Goal: Find specific page/section: Find specific page/section

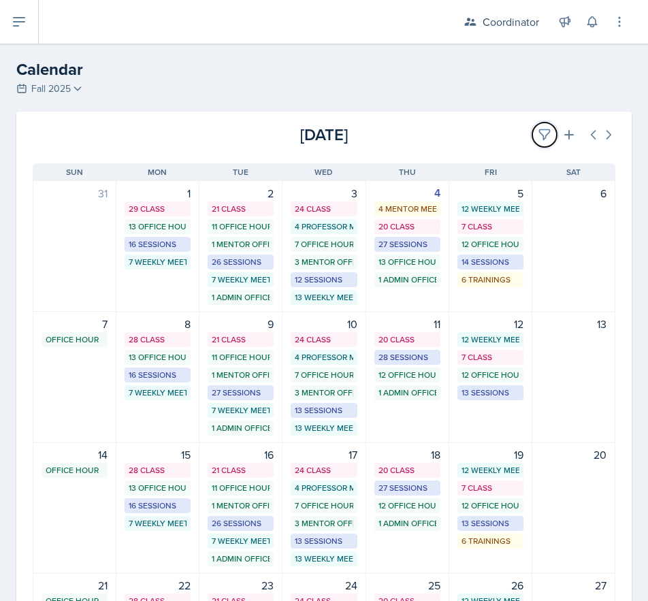
drag, startPoint x: 533, startPoint y: 131, endPoint x: 358, endPoint y: 171, distance: 179.9
click at [538, 131] on icon at bounding box center [545, 135] width 14 height 14
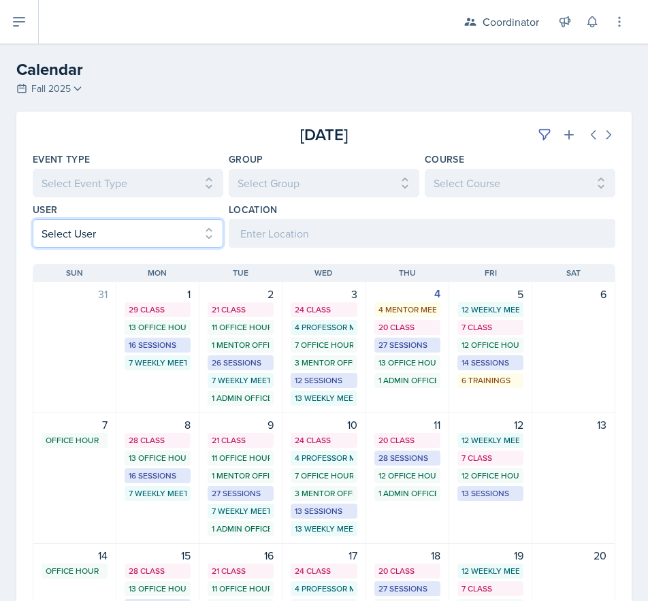
drag, startPoint x: 120, startPoint y: 232, endPoint x: 119, endPoint y: 242, distance: 9.5
click at [120, 232] on select "Select User All Adam McDougal Aley Perez Anna McGill Bella Clifton Bram O'Neil …" at bounding box center [128, 233] width 191 height 29
select select "534eb603-9bb9-48b2-8101-ad6bf05d70e0"
click at [33, 219] on select "Select User All Adam McDougal Aley Perez Anna McGill Bella Clifton Bram O'Neil …" at bounding box center [128, 233] width 191 height 29
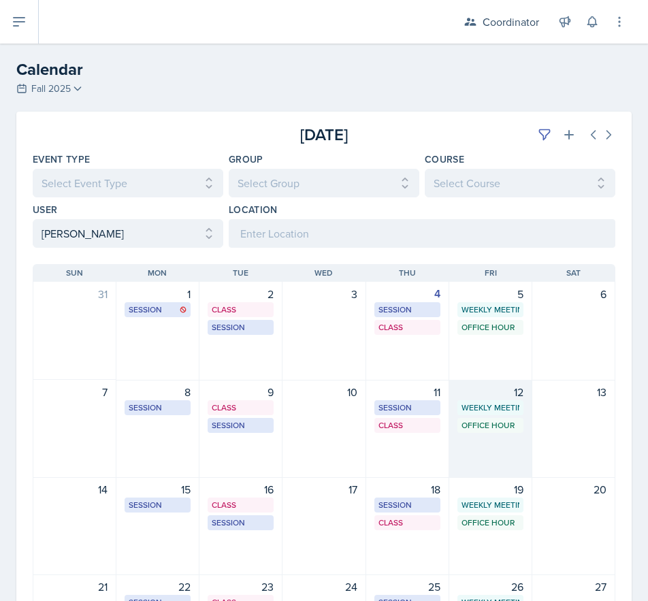
click at [500, 438] on div "12 Weekly Meeting SSC 9:30 AM - 10:30 AM Office Hour SSC 1:00 PM - 2:00 PM" at bounding box center [490, 429] width 83 height 98
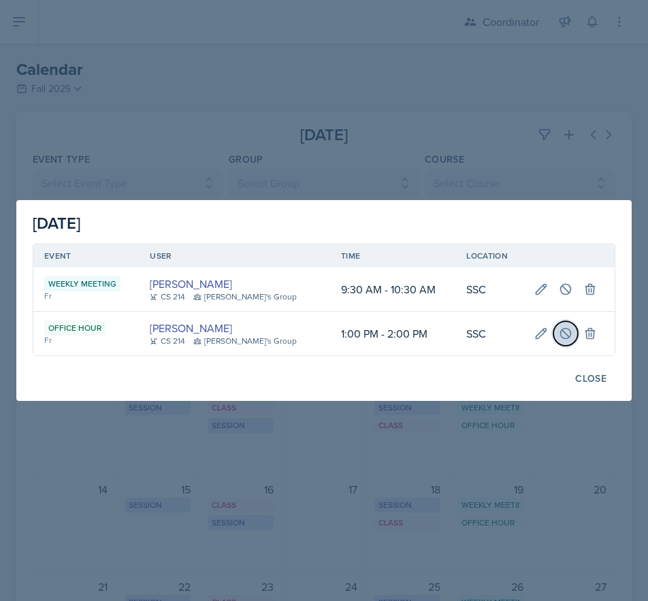
click at [559, 335] on icon at bounding box center [566, 334] width 14 height 14
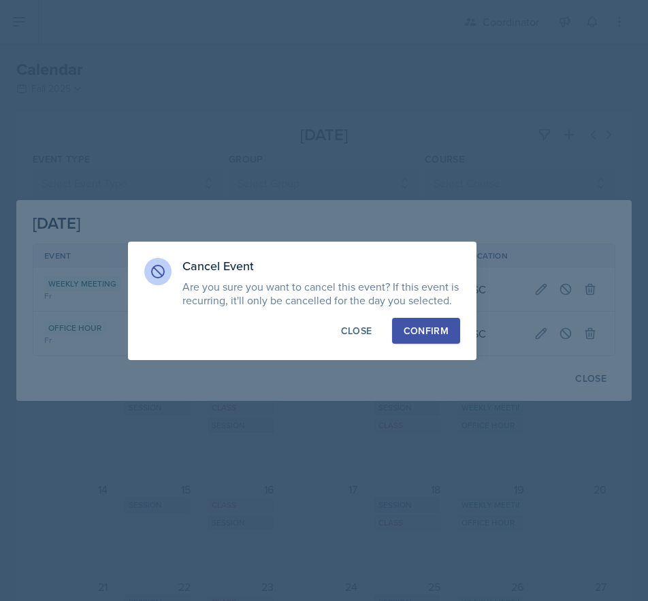
click at [411, 333] on div "Confirm" at bounding box center [425, 331] width 45 height 14
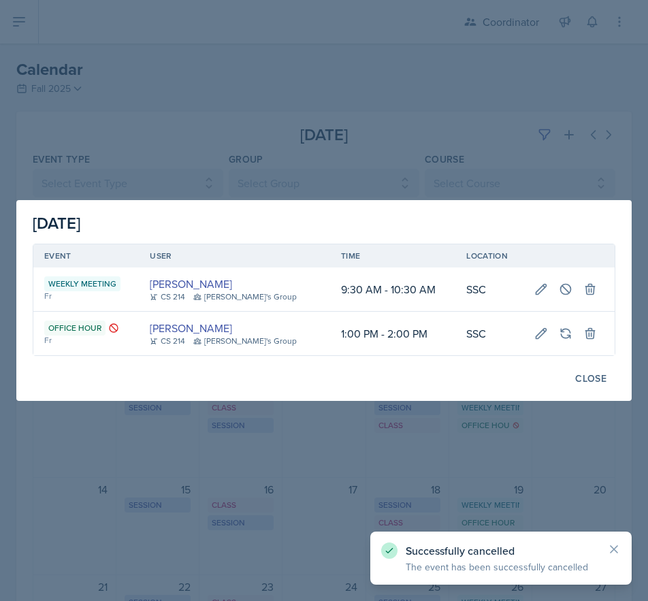
click at [319, 460] on div at bounding box center [324, 300] width 648 height 601
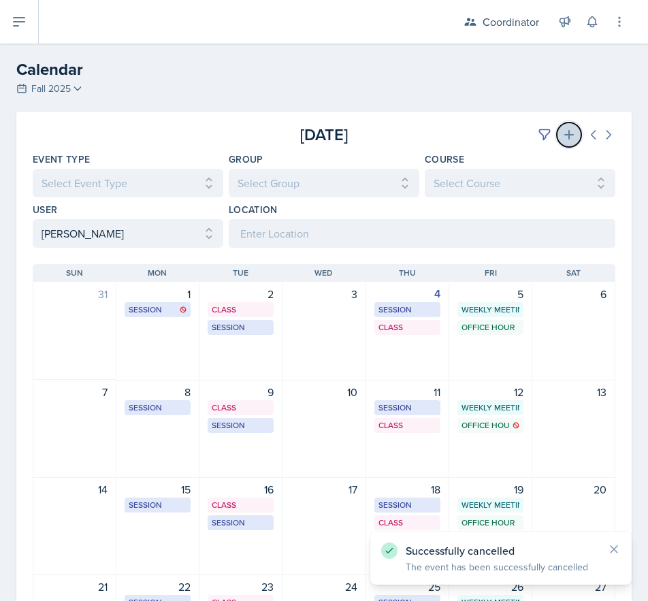
click at [564, 135] on icon at bounding box center [569, 135] width 10 height 10
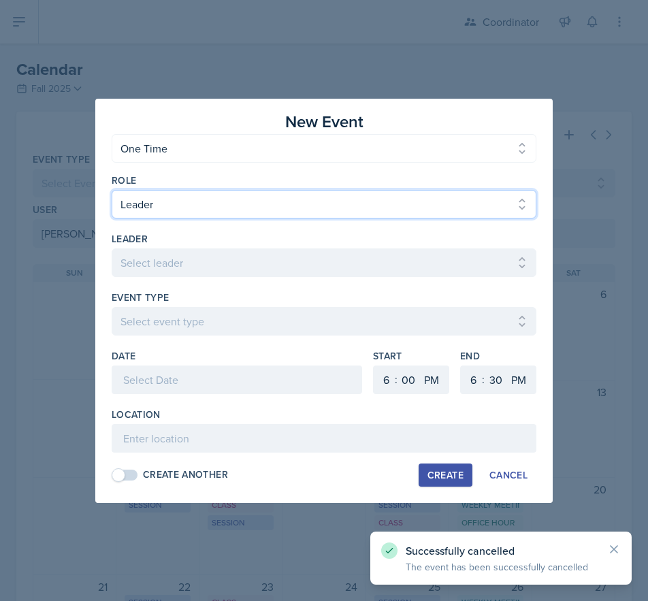
click at [149, 212] on select "Select Role Leader Mentor Coordinator" at bounding box center [324, 204] width 425 height 29
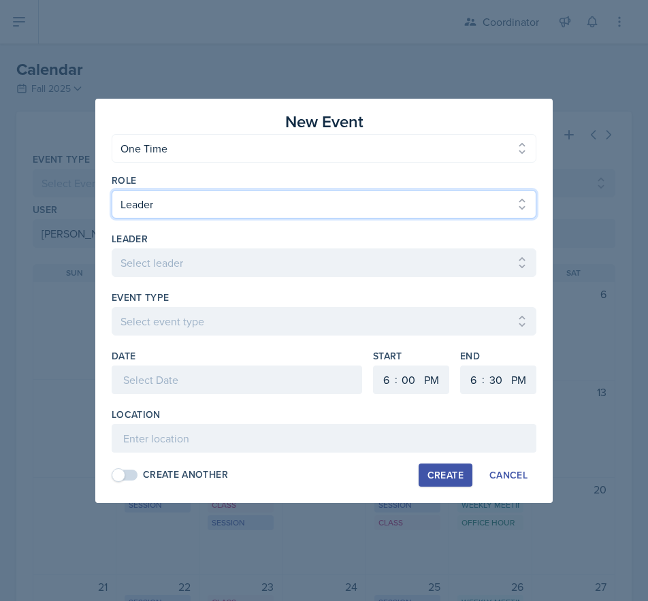
click at [112, 190] on select "Select Role Leader Mentor Coordinator" at bounding box center [324, 204] width 425 height 29
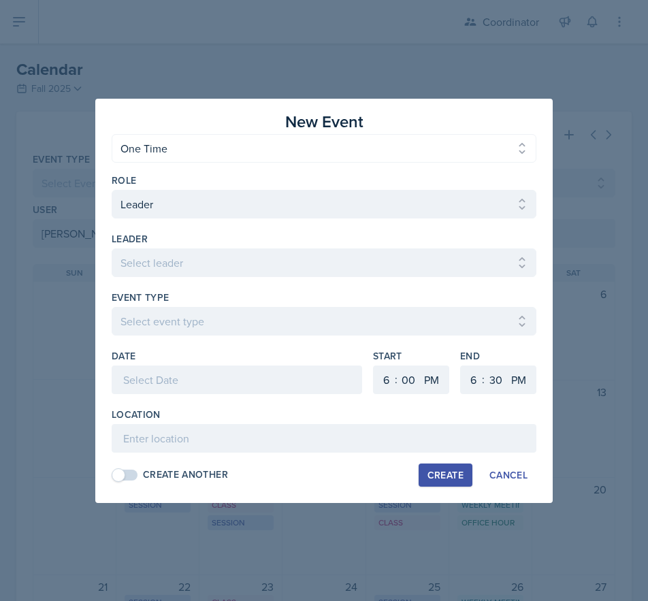
click at [137, 277] on div at bounding box center [324, 284] width 425 height 14
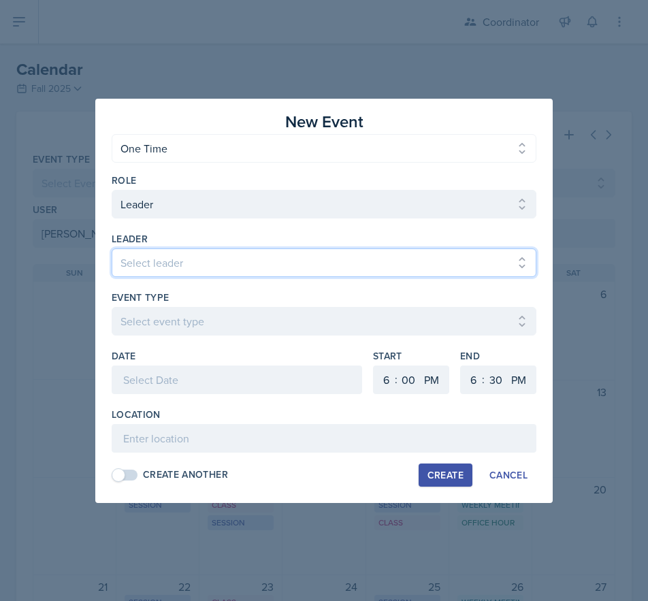
click at [137, 267] on select "Select leader Adam McDougal Aley Perez Anna McGill Bella Clifton Bram O'Neil Ca…" at bounding box center [324, 262] width 425 height 29
select select "2329a85e-1e2b-4d24-9d15-eecfb8001219"
click at [112, 248] on select "Select leader Adam McDougal Aley Perez Anna McGill Bella Clifton Bram O'Neil Ca…" at bounding box center [324, 262] width 425 height 29
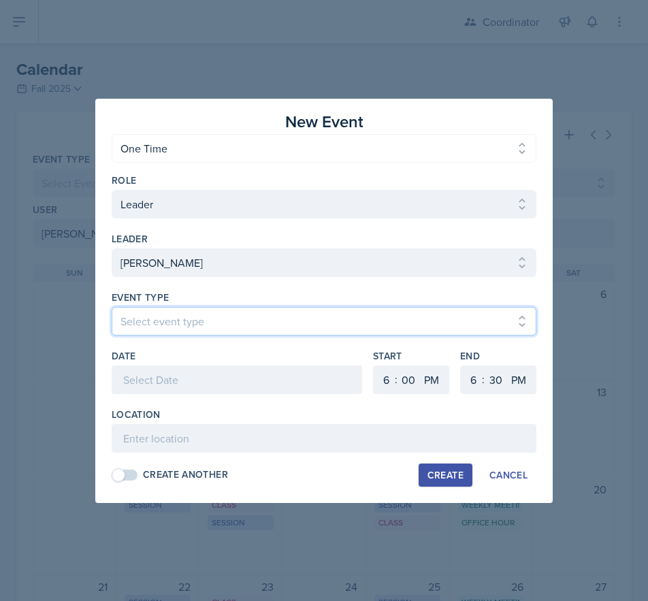
click at [142, 320] on select "Select event type Admin Office Hour Cal Workshop Class Class Announcement LA Pe…" at bounding box center [324, 321] width 425 height 29
select select "711e3089-b526-4ace-8ef7-b628edcb7570"
click at [112, 307] on select "Select event type Admin Office Hour Cal Workshop Class Class Announcement LA Pe…" at bounding box center [324, 321] width 425 height 29
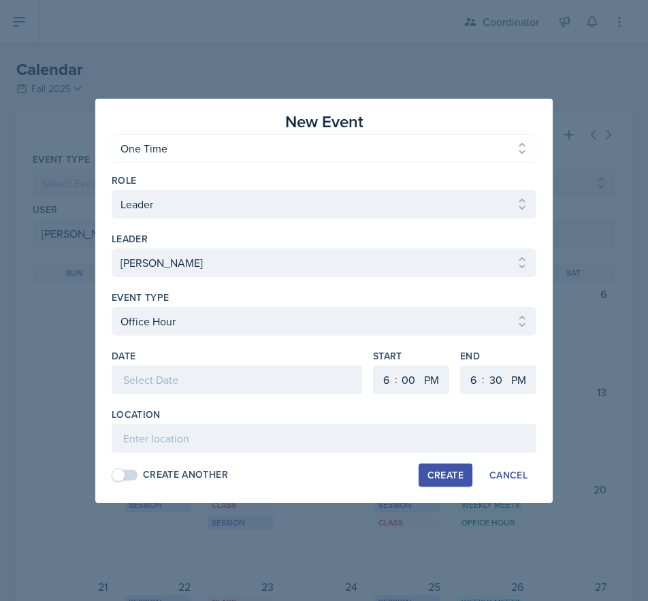
click at [142, 391] on div at bounding box center [237, 379] width 250 height 29
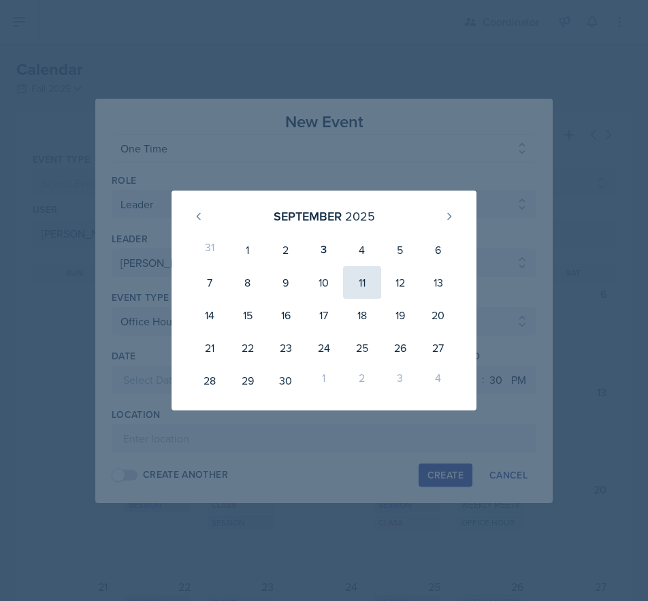
click at [359, 282] on div "11" at bounding box center [362, 282] width 38 height 33
type input "September 11th, 2025"
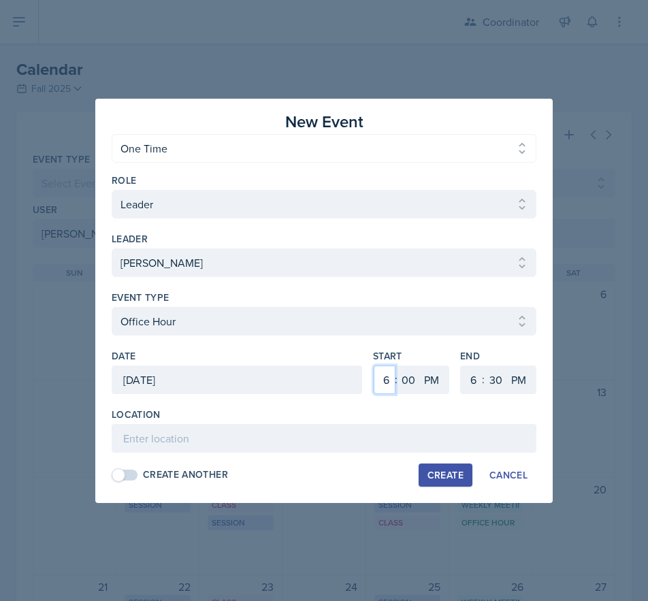
click at [384, 374] on select "1 2 3 4 5 6 7 8 9 10 11 12" at bounding box center [385, 379] width 22 height 29
click at [374, 365] on select "1 2 3 4 5 6 7 8 9 10 11 12" at bounding box center [385, 379] width 22 height 29
click at [391, 380] on select "1 2 3 4 5 6 7 8 9 10 11 12" at bounding box center [385, 379] width 22 height 29
select select "10"
click at [374, 365] on select "1 2 3 4 5 6 7 8 9 10 11 12" at bounding box center [385, 379] width 22 height 29
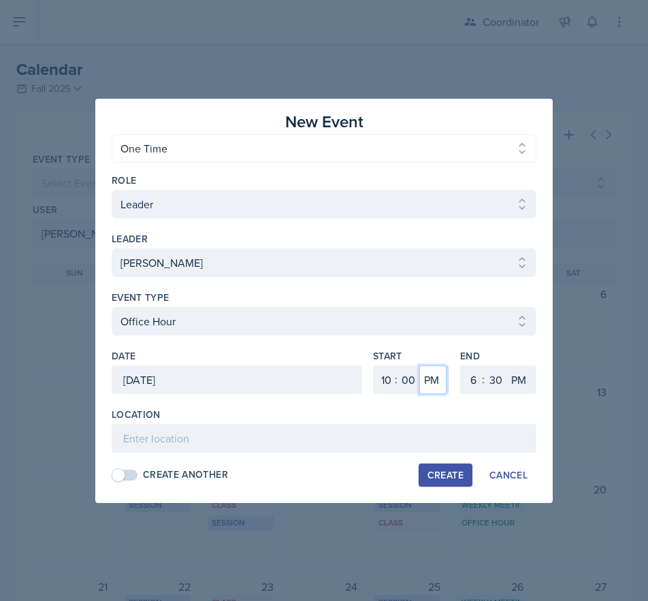
click at [440, 383] on select "AM PM" at bounding box center [432, 379] width 27 height 29
select select "AM"
click at [419, 365] on select "AM PM" at bounding box center [432, 379] width 27 height 29
click at [461, 377] on div "Start 1 2 3 4 5 6 7 8 9 10 11 12 : 00 05 10 15 20 25 30 35 40 45 50 55 AM PM En…" at bounding box center [454, 378] width 163 height 59
click at [461, 376] on select "1 2 3 4 5 6 7 8 9 10 11 12" at bounding box center [472, 379] width 22 height 29
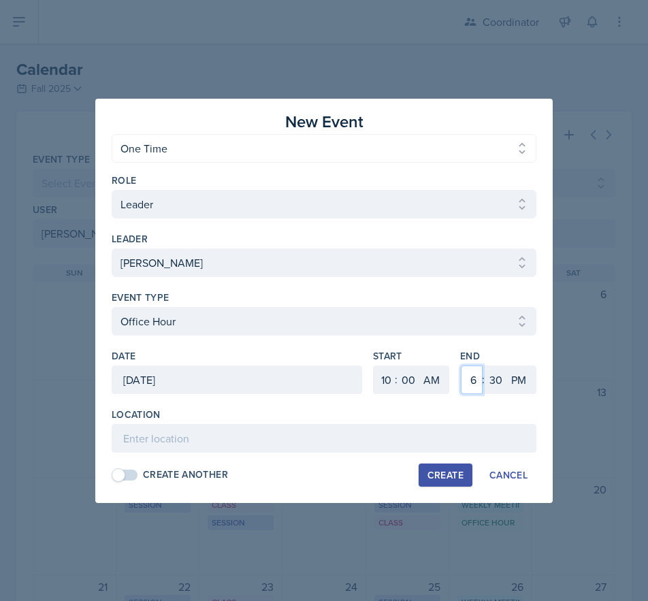
select select "11"
click at [461, 365] on select "1 2 3 4 5 6 7 8 9 10 11 12" at bounding box center [472, 379] width 22 height 29
click at [501, 371] on select "00 05 10 15 20 25 30 35 40 45 50 55" at bounding box center [495, 379] width 22 height 29
select select "0"
click at [484, 365] on select "00 05 10 15 20 25 30 35 40 45 50 55" at bounding box center [495, 379] width 22 height 29
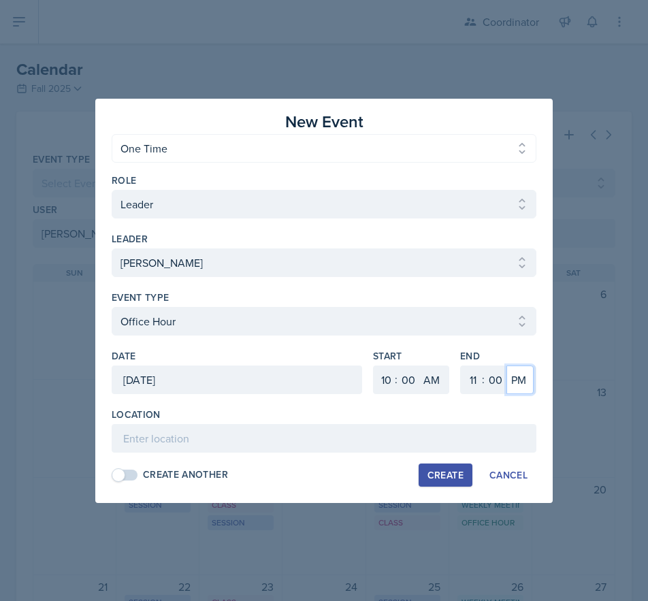
drag, startPoint x: 527, startPoint y: 384, endPoint x: 523, endPoint y: 393, distance: 10.0
click at [527, 384] on select "AM PM" at bounding box center [519, 379] width 27 height 29
select select "AM"
click at [506, 365] on select "AM PM" at bounding box center [519, 379] width 27 height 29
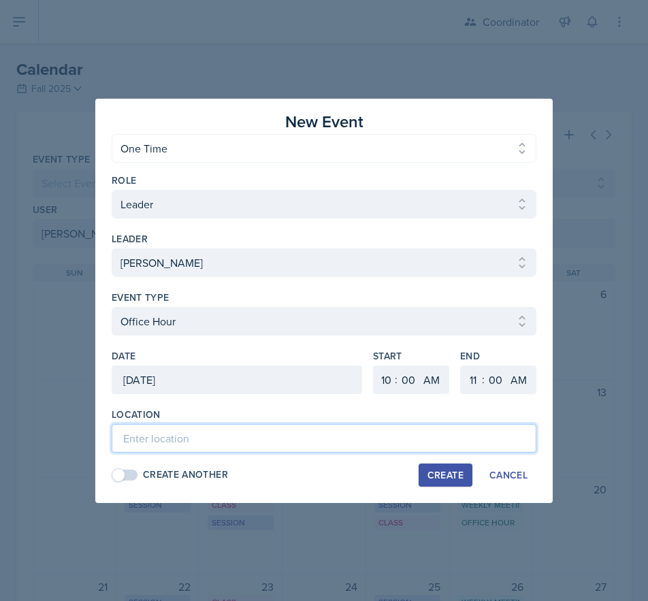
click at [495, 430] on input at bounding box center [324, 438] width 425 height 29
click at [213, 448] on input "SSC - Reschedules Office Hour" at bounding box center [324, 438] width 425 height 29
type input "SSC - Rescheduled Office Hour"
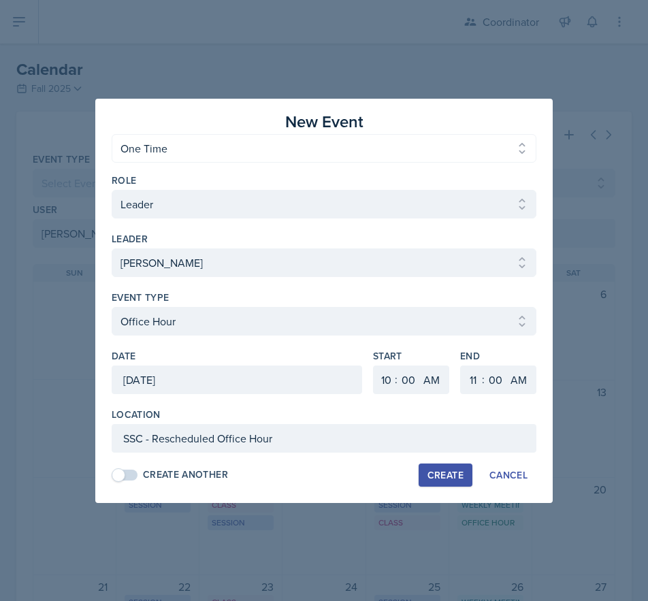
click at [439, 483] on button "Create" at bounding box center [445, 474] width 54 height 23
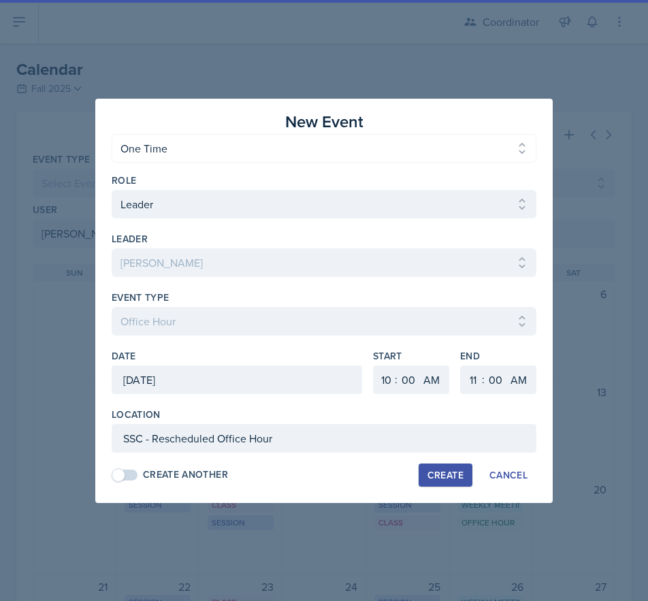
select select
select select "6"
select select "PM"
select select "6"
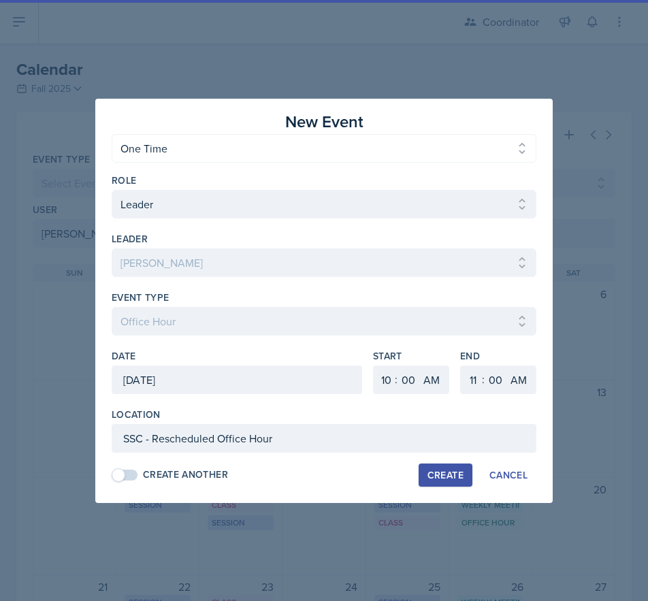
select select "30"
select select "PM"
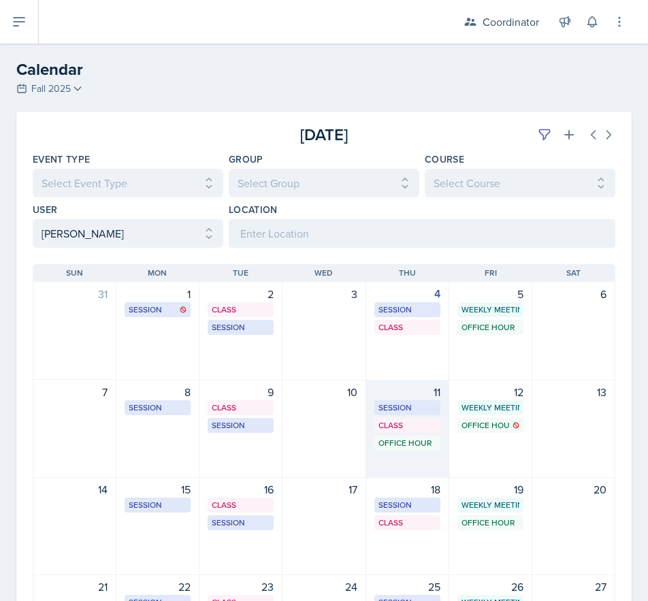
click at [403, 450] on div "Office Hour SSC - Rescheduled Office Hour 10:00 AM - 11:00 AM" at bounding box center [407, 442] width 66 height 15
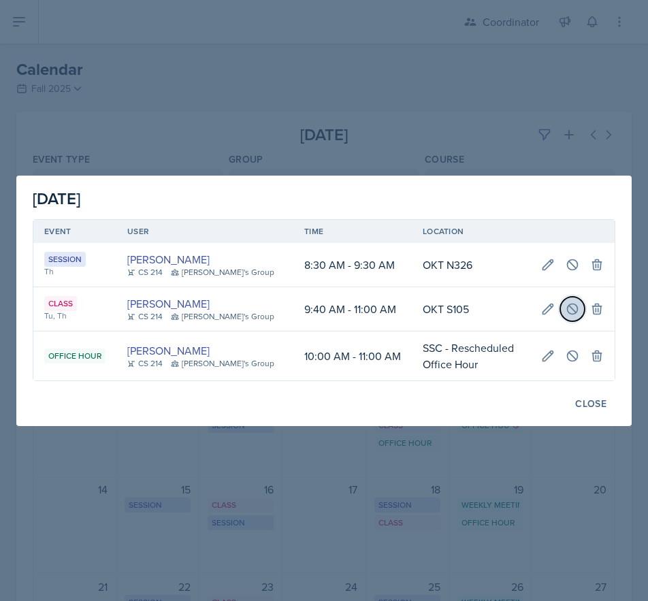
click at [571, 308] on icon at bounding box center [572, 309] width 14 height 14
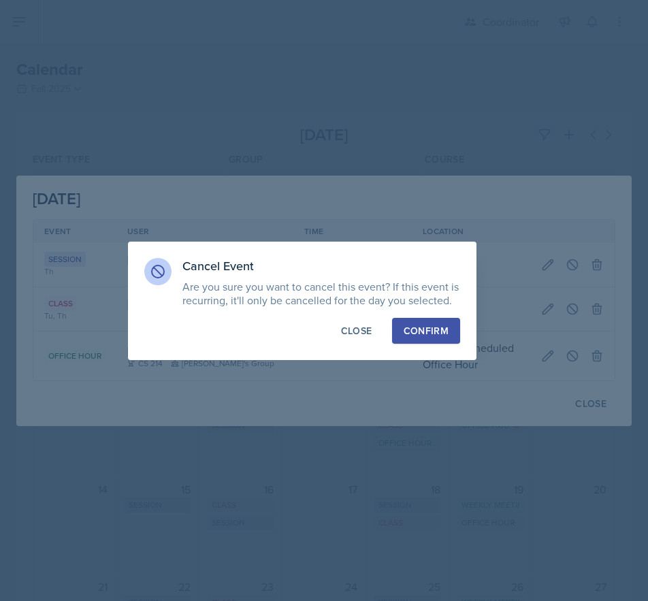
click at [420, 325] on div "Confirm" at bounding box center [425, 331] width 45 height 14
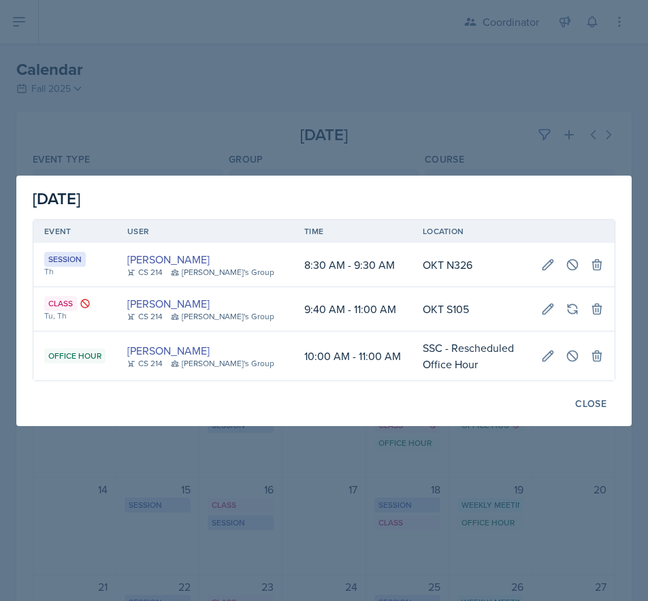
click at [284, 105] on div at bounding box center [324, 300] width 648 height 601
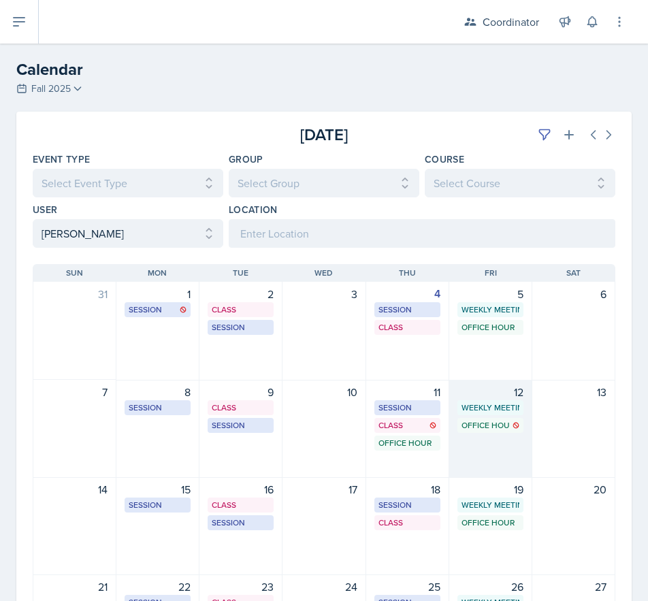
click at [506, 432] on div "Office Hour SSC 1:00 PM - 2:00 PM" at bounding box center [490, 425] width 66 height 15
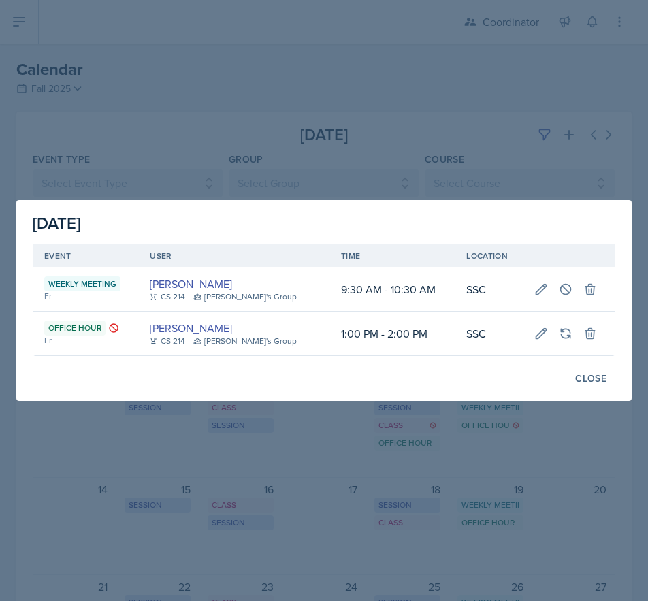
click at [162, 101] on div at bounding box center [324, 300] width 648 height 601
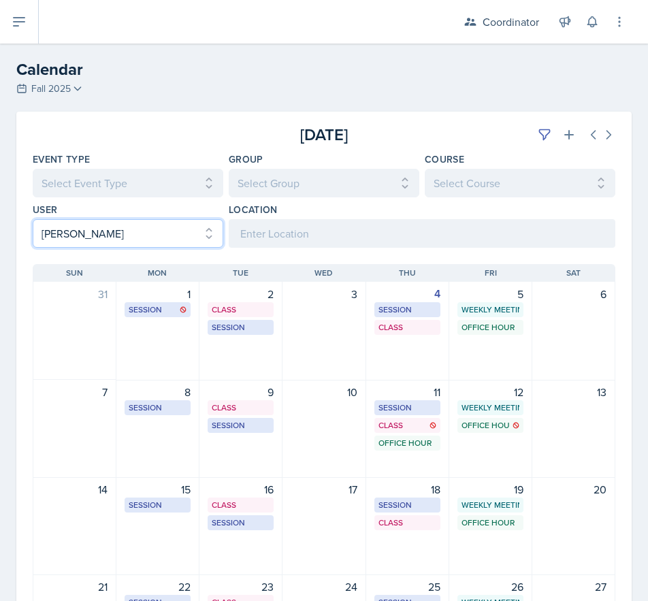
drag, startPoint x: 110, startPoint y: 240, endPoint x: 104, endPoint y: 246, distance: 8.2
click at [110, 240] on select "Select User All Adam McDougal Aley Perez Anna McGill Bella Clifton Bram O'Neil …" at bounding box center [128, 233] width 191 height 29
select select
click at [33, 219] on select "Select User All Adam McDougal Aley Perez Anna McGill Bella Clifton Bram O'Neil …" at bounding box center [128, 233] width 191 height 29
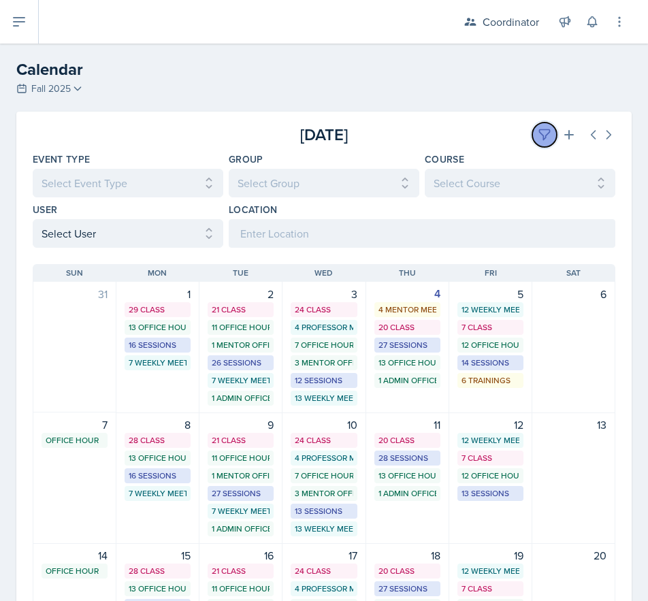
click at [538, 131] on icon at bounding box center [545, 135] width 14 height 14
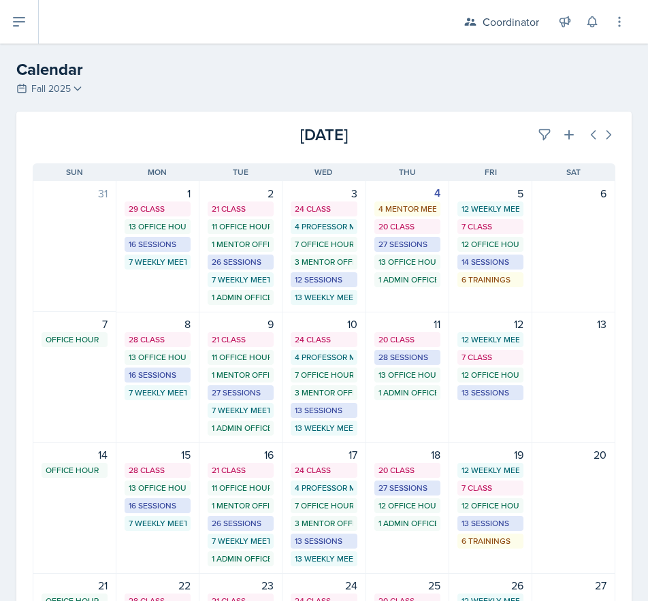
click at [493, 143] on div "Today" at bounding box center [518, 134] width 194 height 24
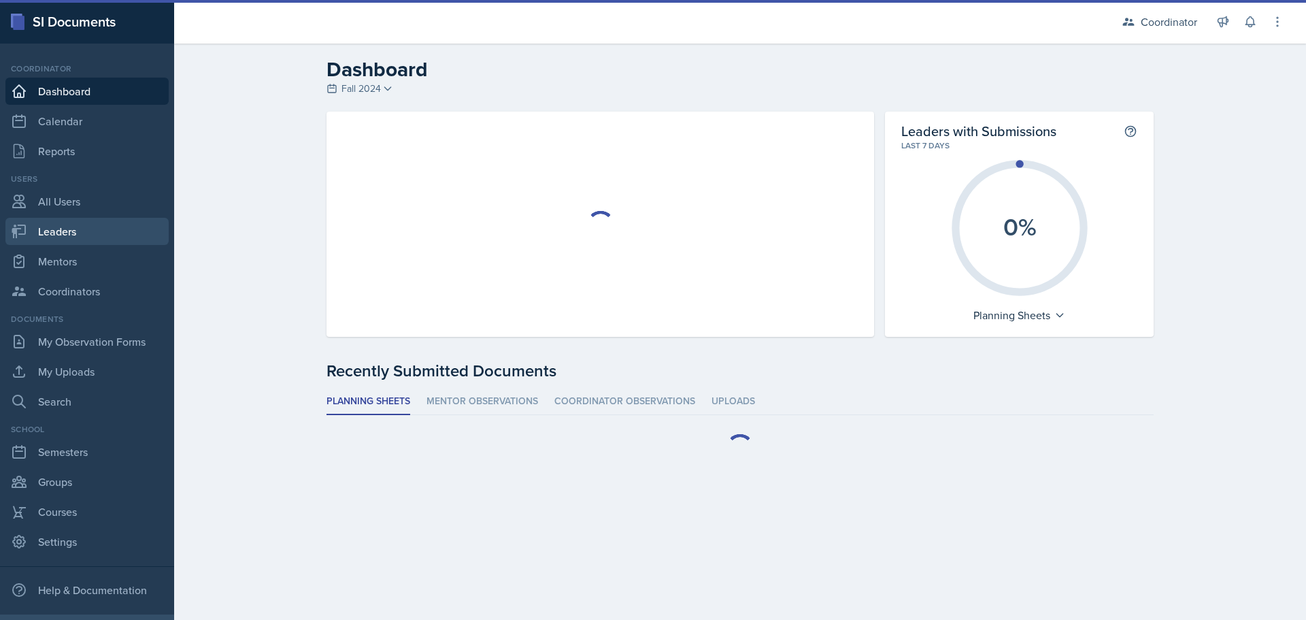
click at [82, 222] on link "Leaders" at bounding box center [86, 231] width 163 height 27
select select "19fb88f7-c89b-4031-b5a0-458fd49807a1"
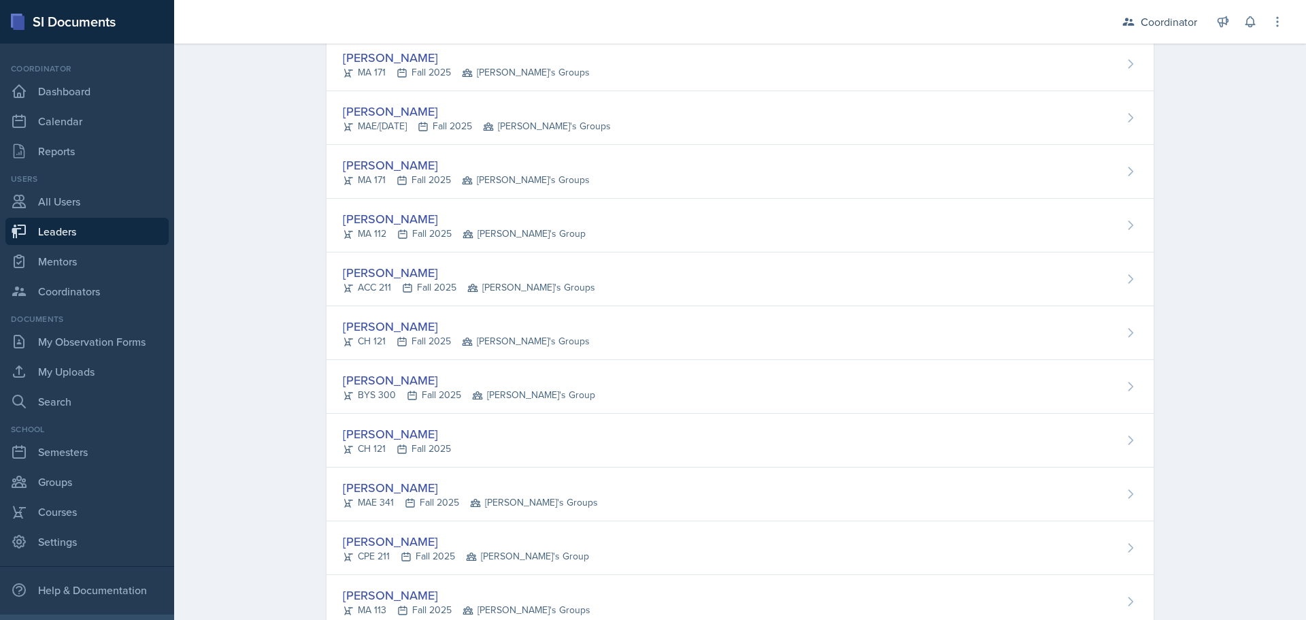
scroll to position [612, 0]
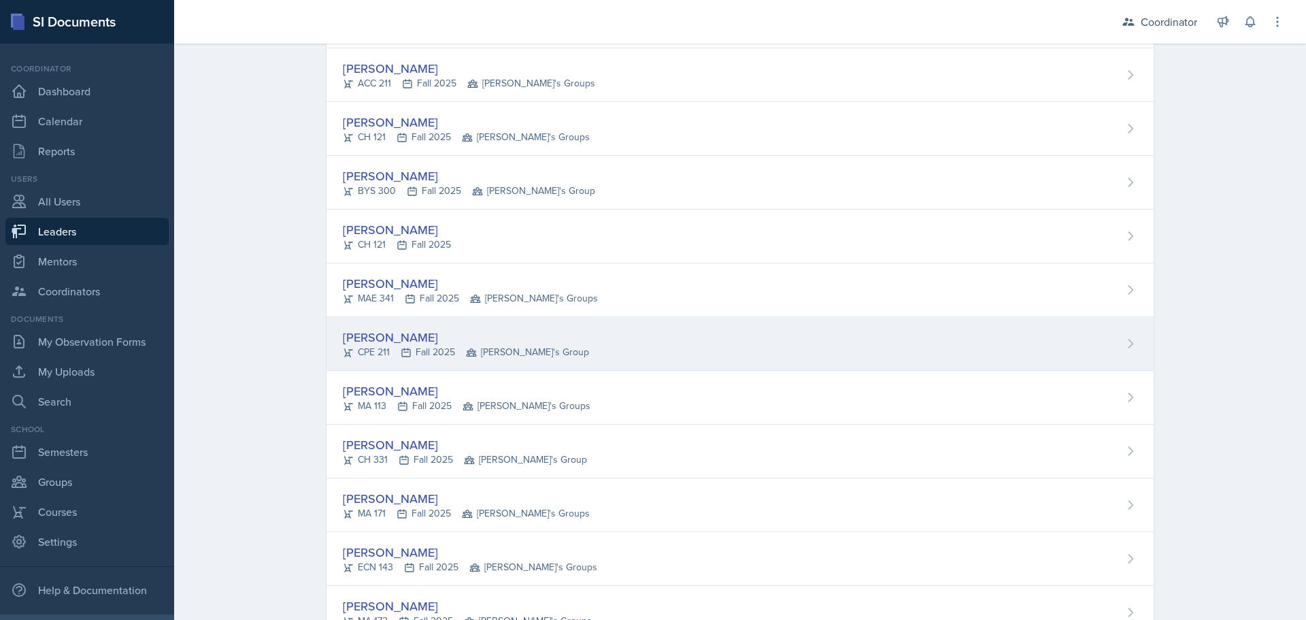
click at [444, 342] on div "[PERSON_NAME]" at bounding box center [466, 337] width 246 height 18
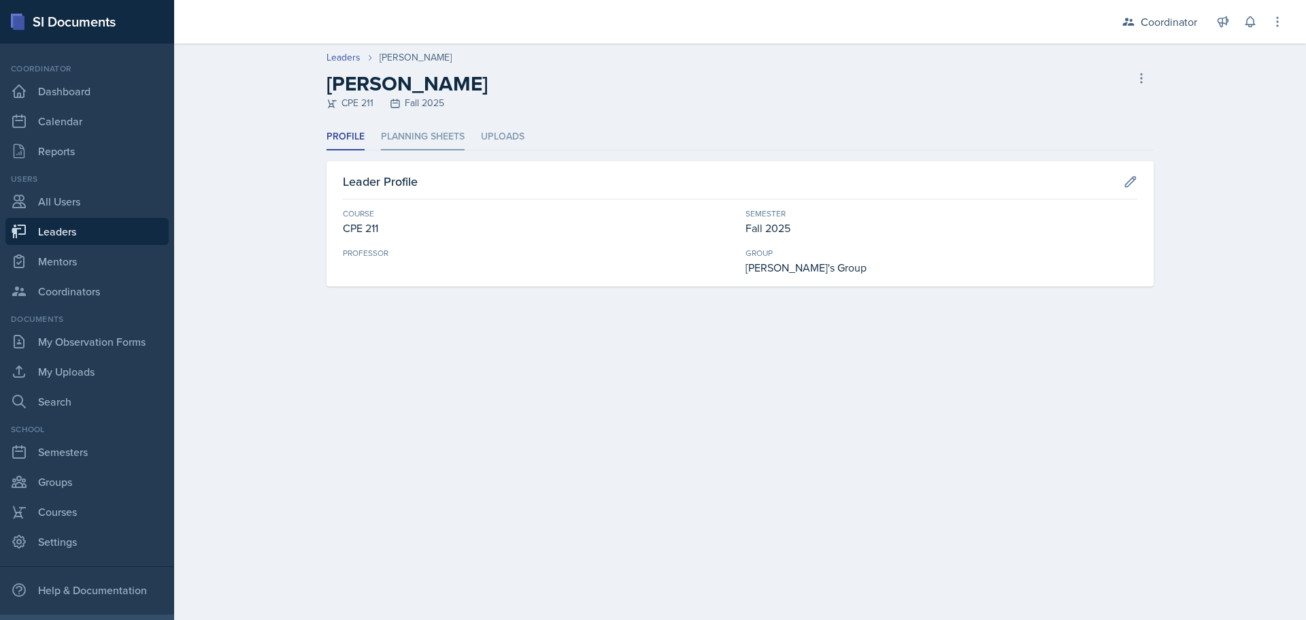
click at [421, 133] on li "Planning Sheets" at bounding box center [423, 137] width 84 height 27
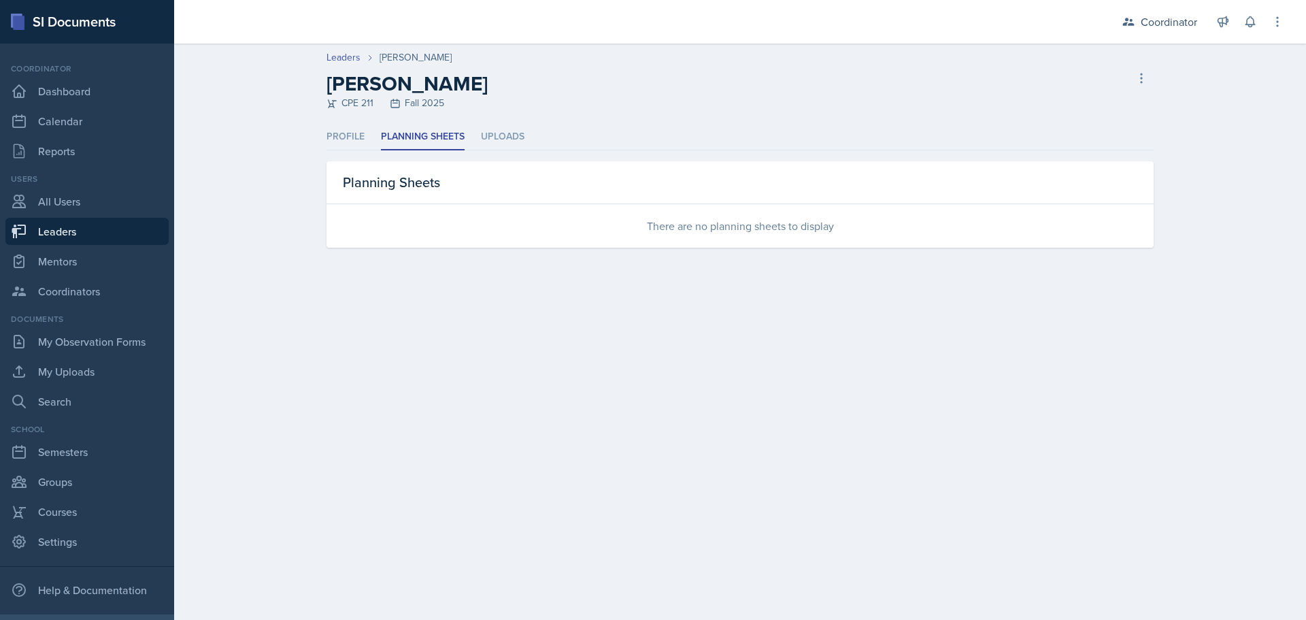
click at [31, 233] on link "Leaders" at bounding box center [86, 231] width 163 height 27
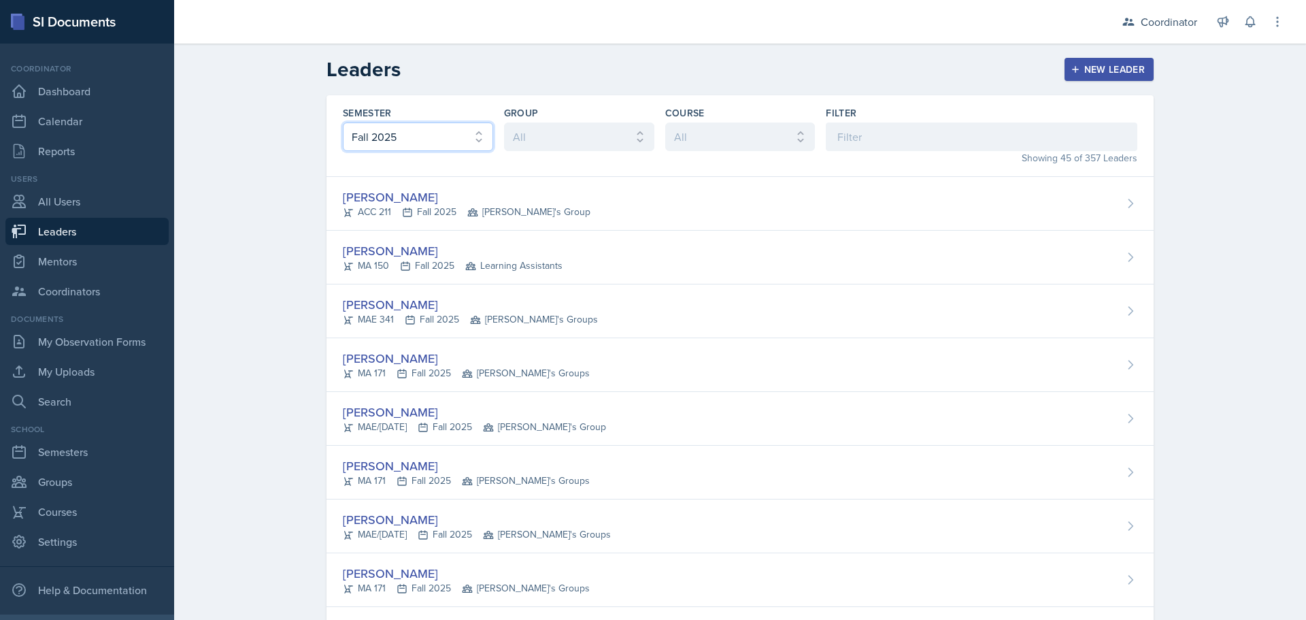
click at [382, 133] on select "All Fall 2025 Spring 2025 Fall 2024 Spring 2024 Fall 2023 Spring 2023 Fall 2022…" at bounding box center [418, 136] width 150 height 29
click at [343, 122] on select "All Fall 2025 Spring 2025 Fall 2024 Spring 2024 Fall 2023 Spring 2023 Fall 2022…" at bounding box center [418, 136] width 150 height 29
click at [399, 138] on select "All Fall 2025 Spring 2025 Fall 2024 Spring 2024 Fall 2023 Spring 2023 Fall 2022…" at bounding box center [418, 136] width 150 height 29
select select "8c3db506-cd10-4819-a085-b8ca3b52d6db"
click at [343, 122] on select "All Fall 2025 Spring 2025 Fall 2024 Spring 2024 Fall 2023 Spring 2023 Fall 2022…" at bounding box center [418, 136] width 150 height 29
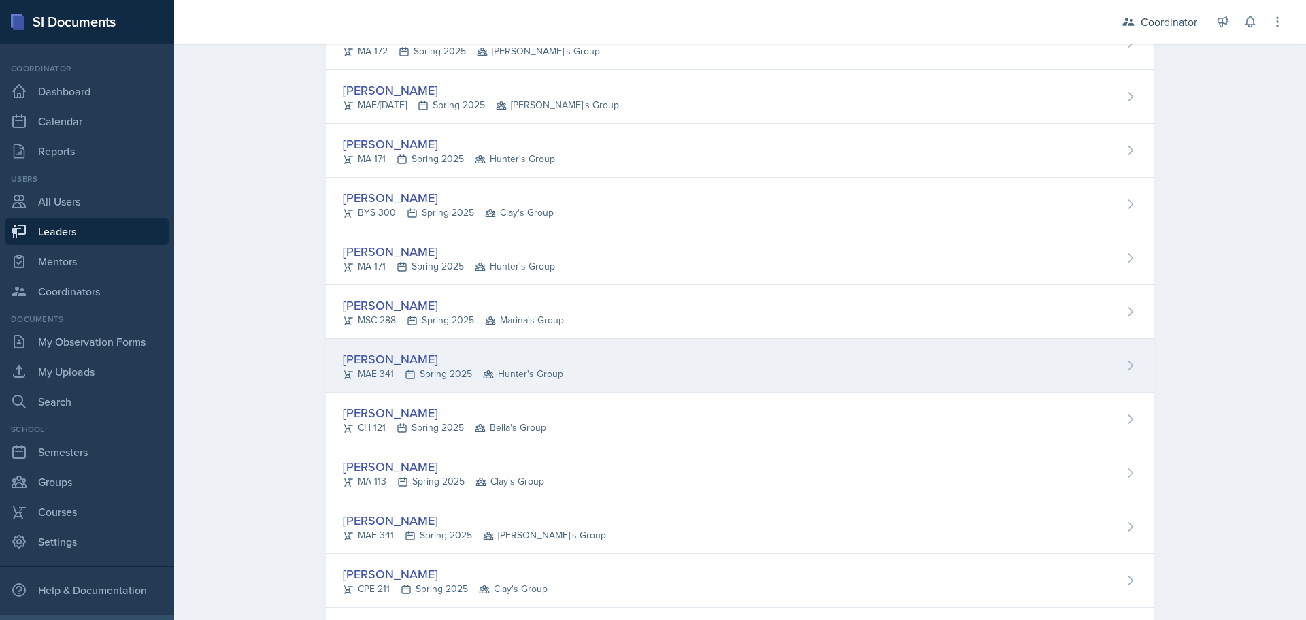
scroll to position [340, 0]
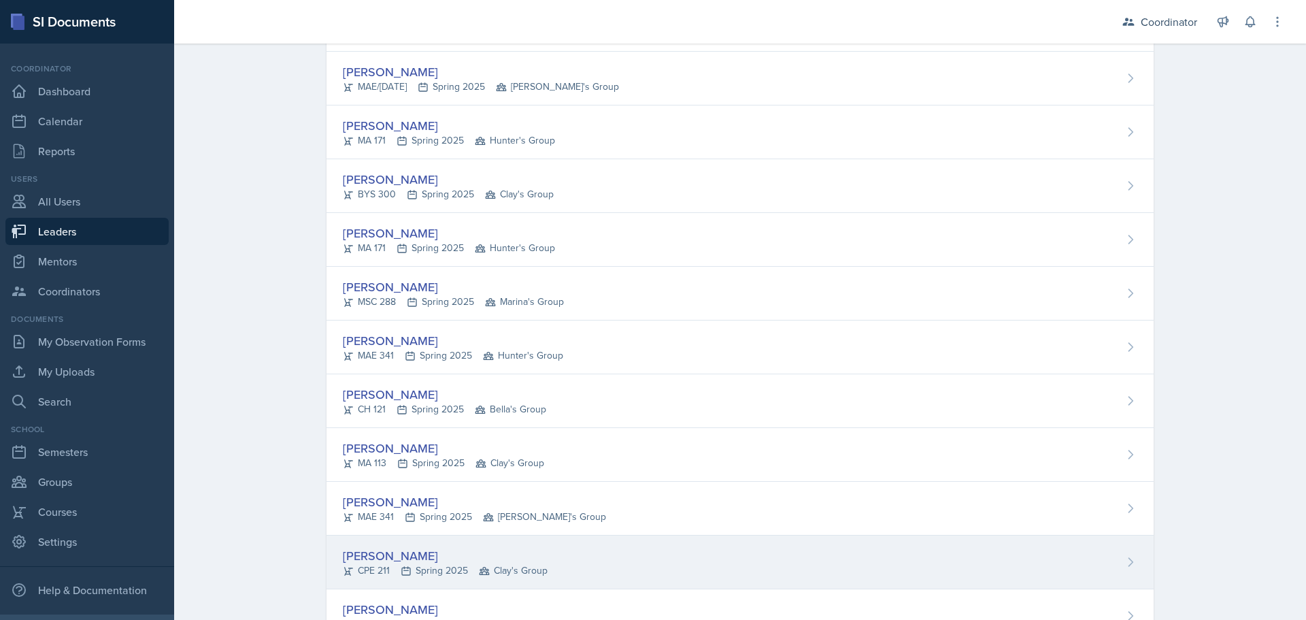
click at [478, 555] on div "[PERSON_NAME]" at bounding box center [445, 555] width 205 height 18
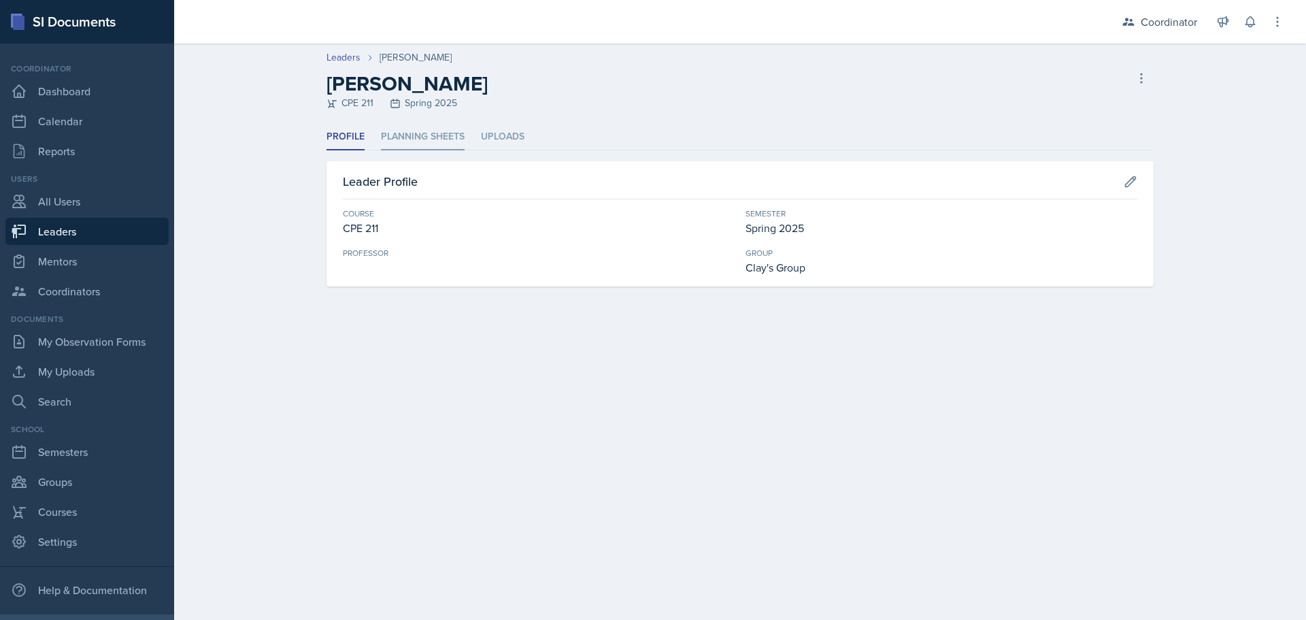
click at [421, 134] on li "Planning Sheets" at bounding box center [423, 137] width 84 height 27
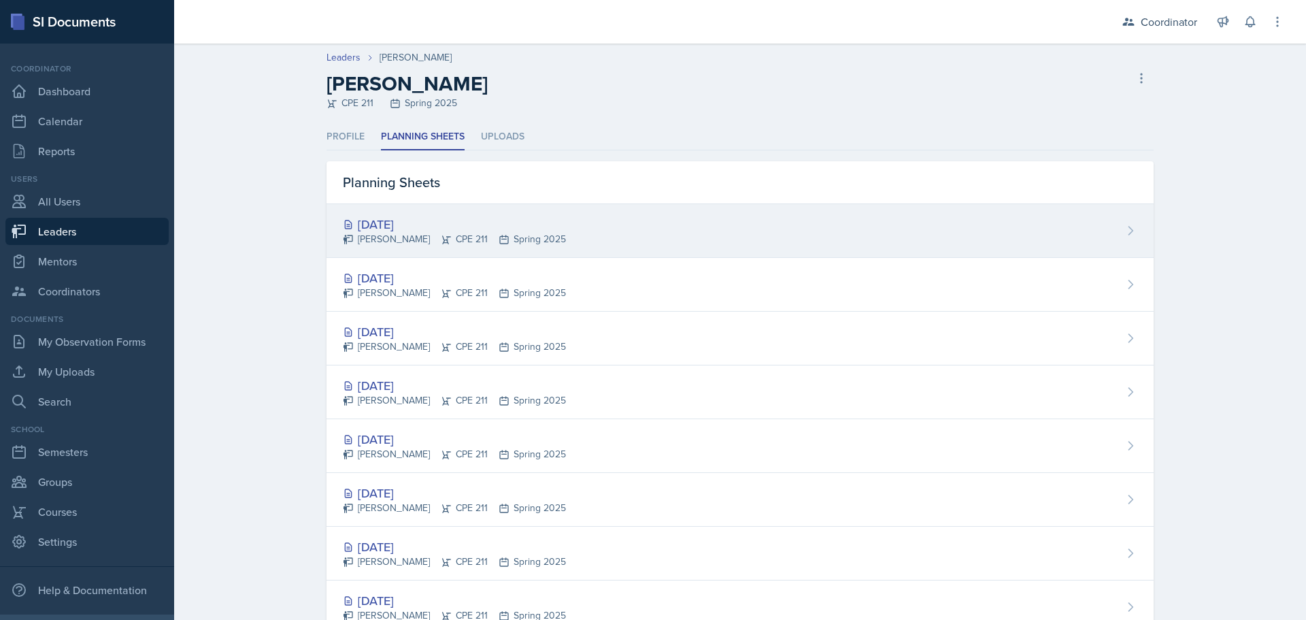
click at [657, 234] on div "[DATE] [PERSON_NAME] CPE 211 Spring 2025" at bounding box center [740, 231] width 827 height 54
